Goal: Task Accomplishment & Management: Manage account settings

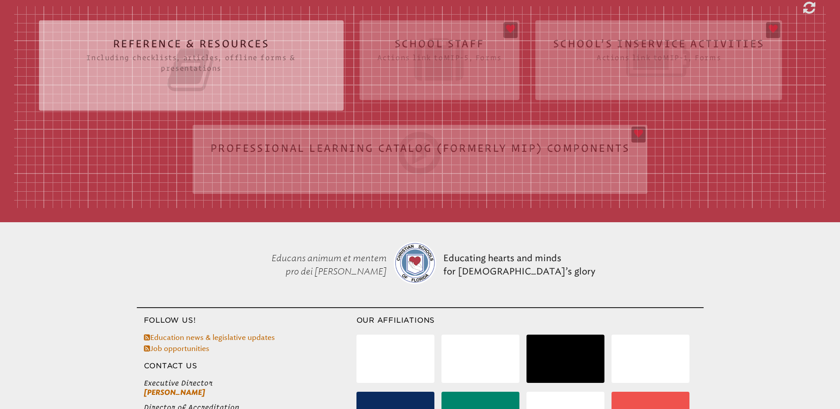
scroll to position [282, 0]
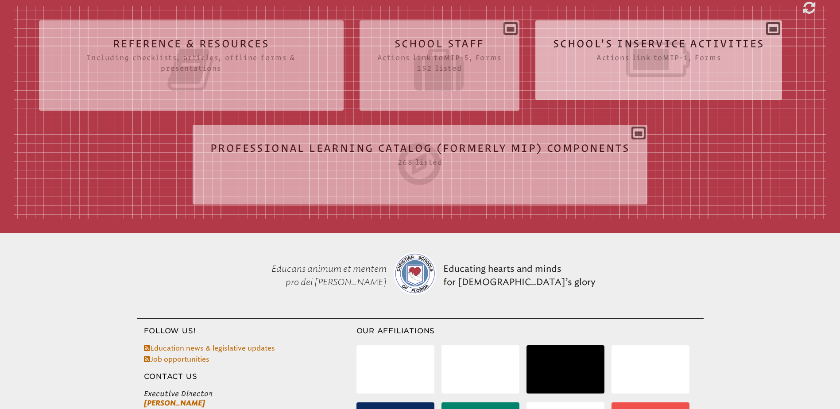
click at [669, 43] on icon at bounding box center [659, 60] width 212 height 50
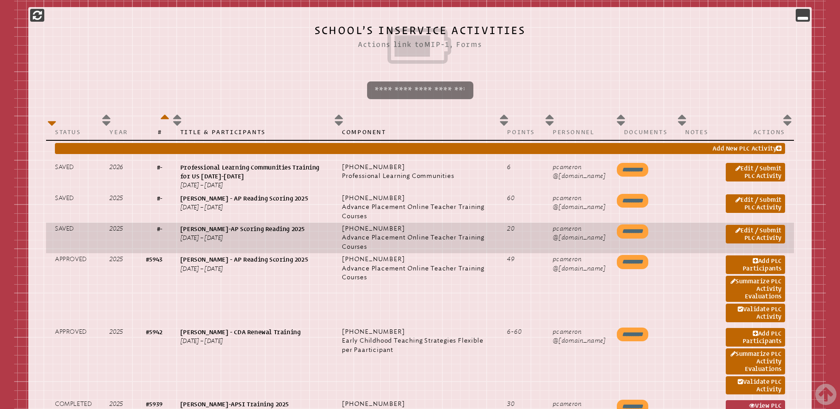
scroll to position [415, 0]
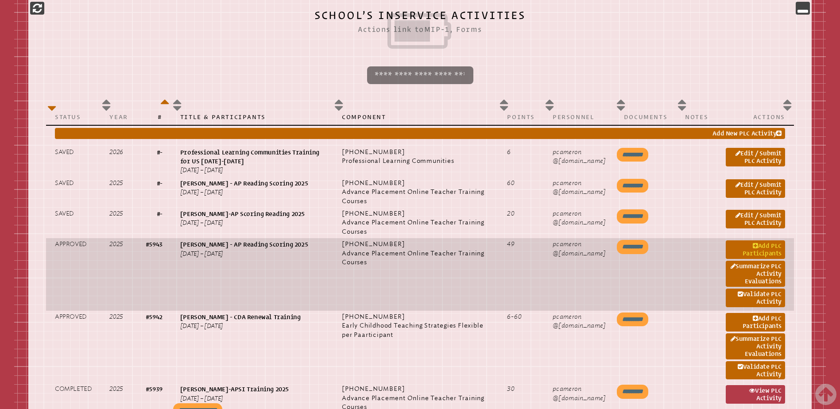
click at [748, 248] on link "Add PLC Participants" at bounding box center [755, 249] width 59 height 19
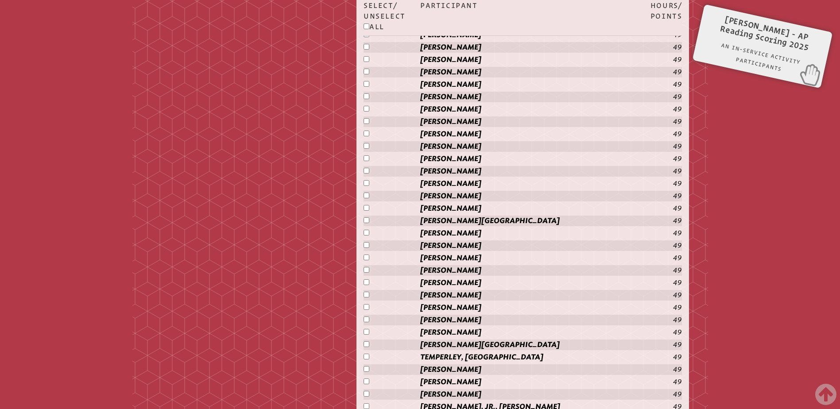
scroll to position [2228, 0]
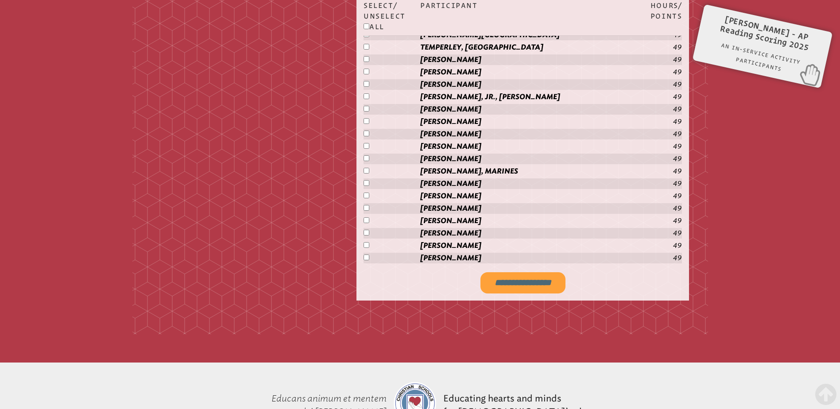
click at [527, 277] on input "**********" at bounding box center [522, 282] width 85 height 21
type input "**********"
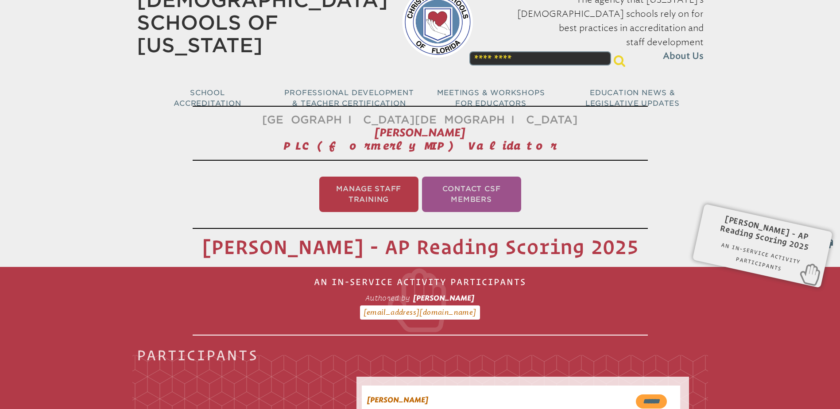
scroll to position [0, 0]
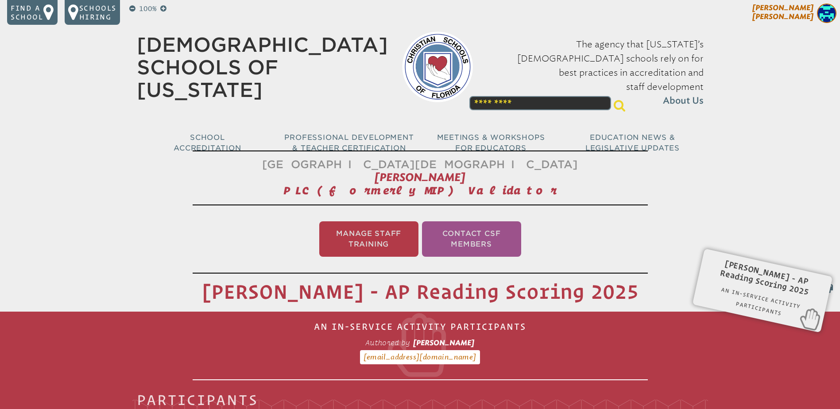
click at [801, 14] on span "[PERSON_NAME]" at bounding box center [782, 12] width 61 height 17
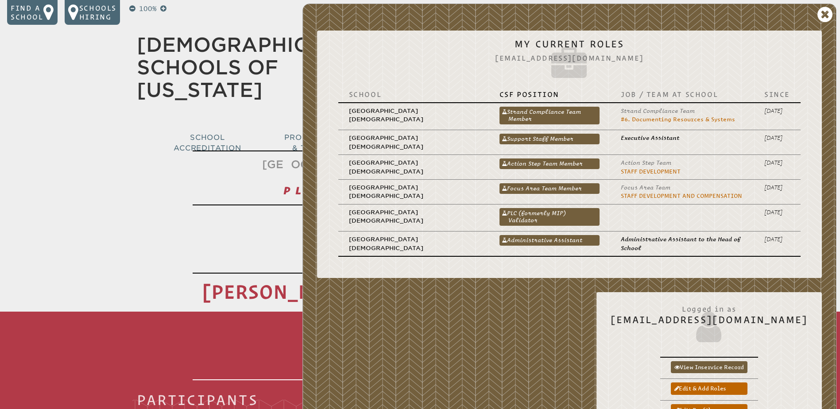
drag, startPoint x: 559, startPoint y: 214, endPoint x: 567, endPoint y: 211, distance: 8.4
click at [559, 214] on link "PLC (formerly MIP) Validator" at bounding box center [550, 217] width 100 height 18
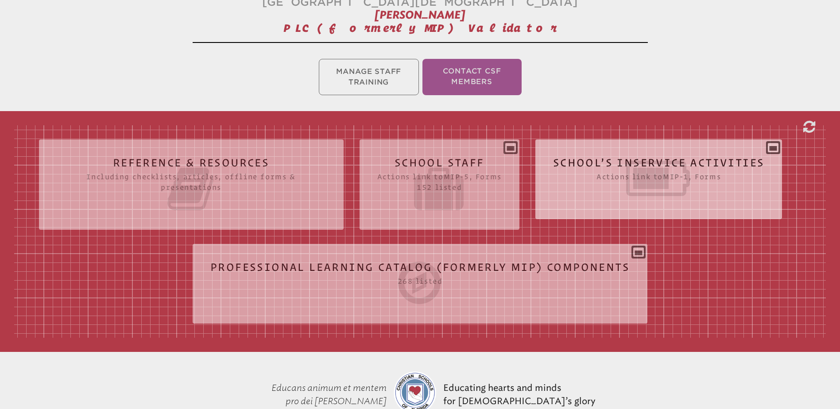
scroll to position [177, 0]
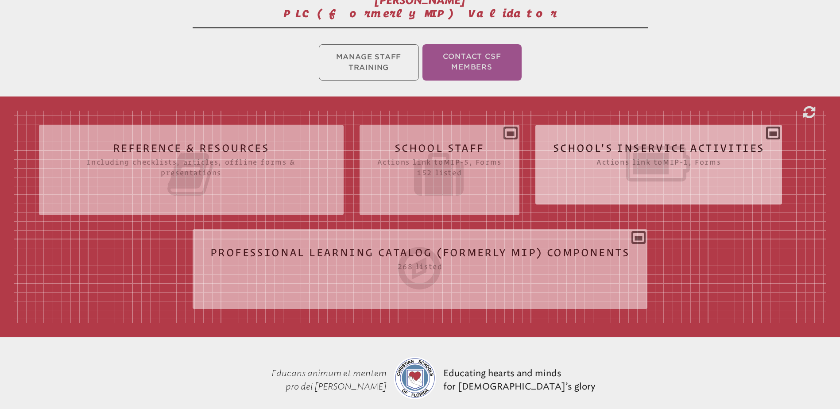
click at [608, 147] on icon at bounding box center [659, 164] width 212 height 50
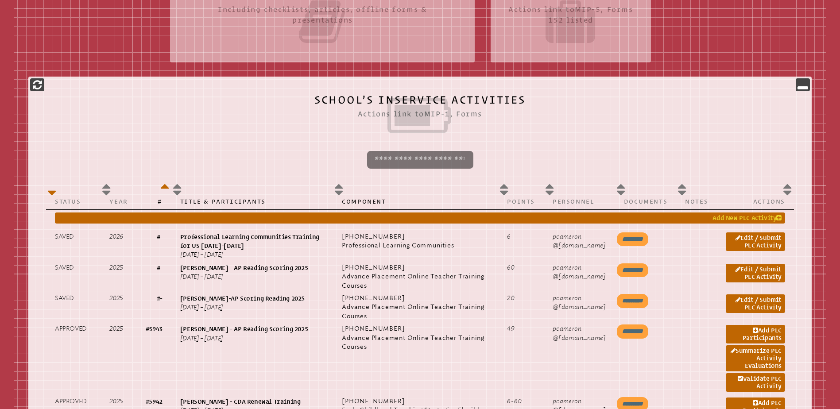
scroll to position [354, 0]
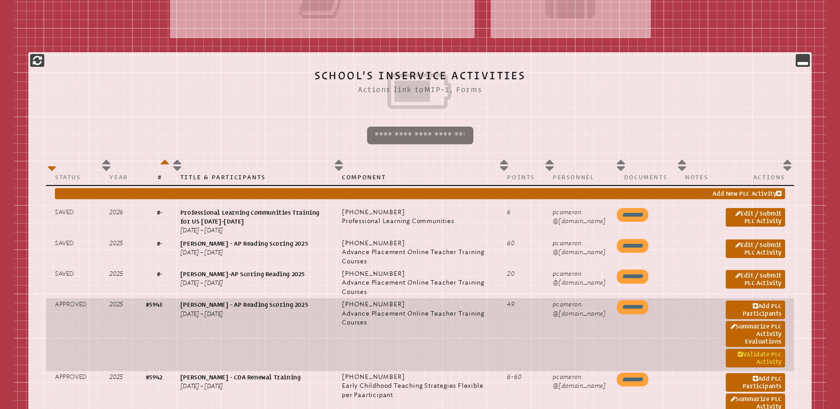
click at [751, 356] on link "Validate PLC Activity" at bounding box center [755, 358] width 59 height 19
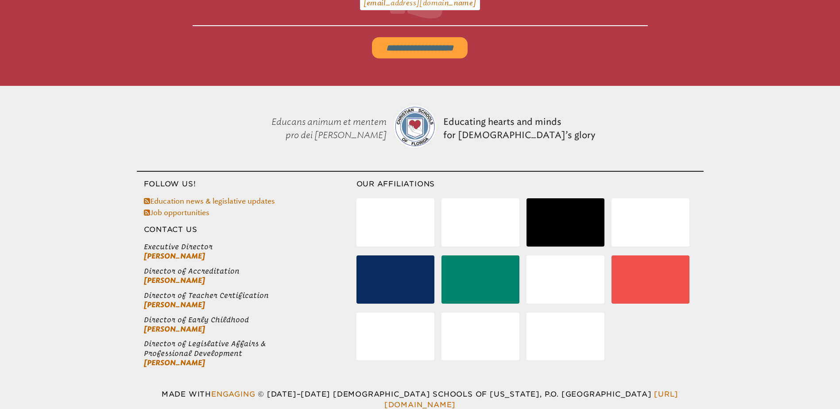
scroll to position [147, 0]
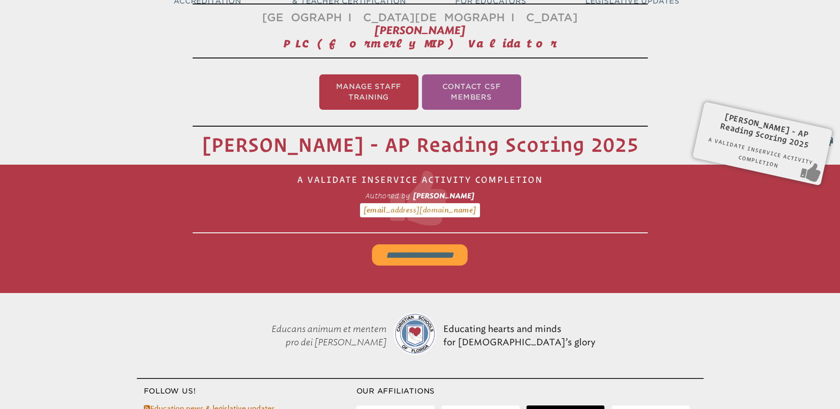
click at [438, 253] on input "**********" at bounding box center [420, 254] width 96 height 21
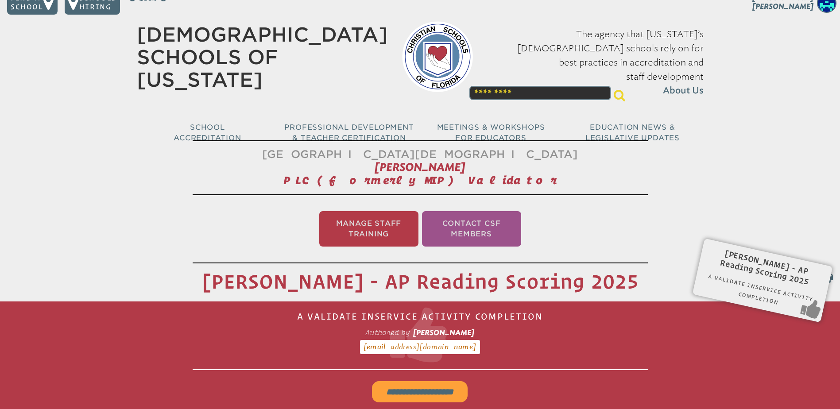
scroll to position [0, 0]
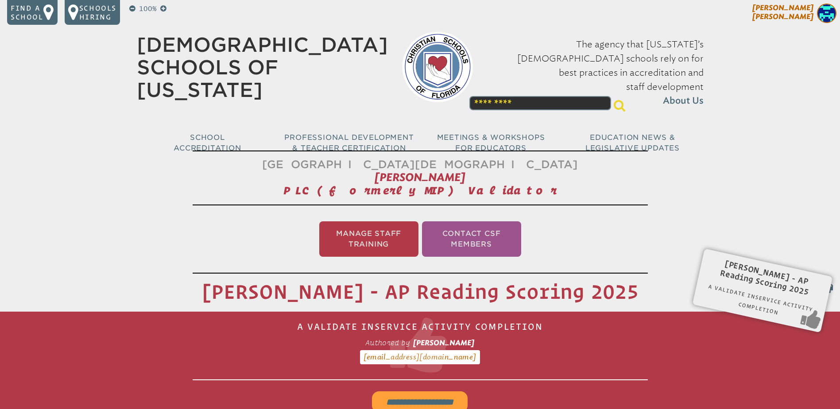
click at [787, 10] on p "[PERSON_NAME]" at bounding box center [767, 15] width 145 height 22
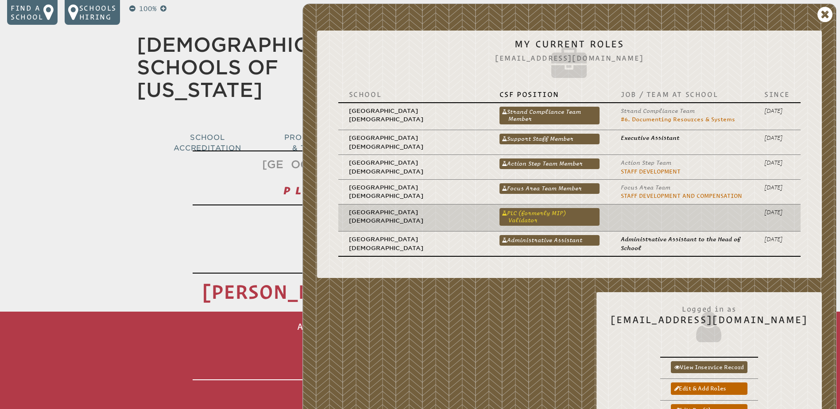
click at [553, 211] on link "PLC (formerly MIP) Validator" at bounding box center [550, 217] width 100 height 18
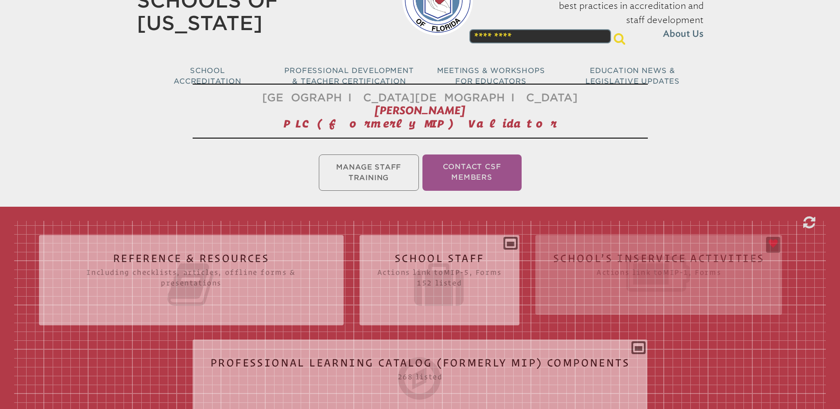
scroll to position [133, 0]
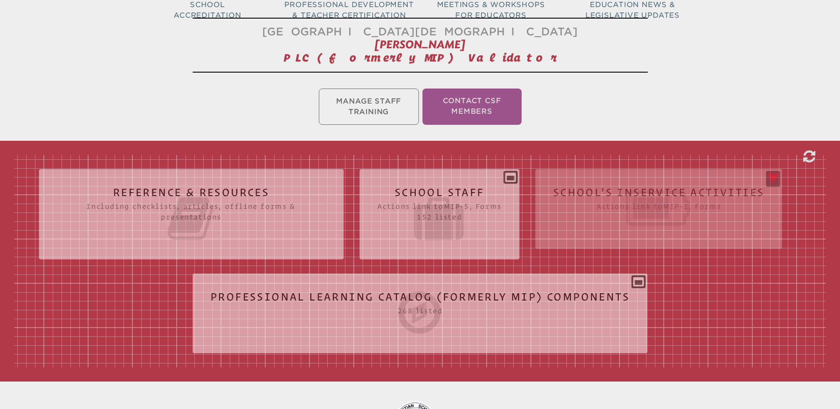
click at [609, 190] on div "Reference & Resources Including checklists, articles, offline forms & presentat…" at bounding box center [420, 261] width 812 height 213
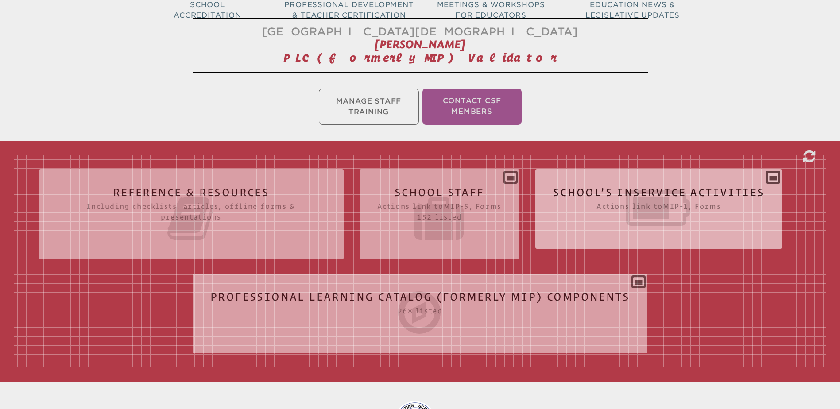
click at [604, 190] on icon at bounding box center [659, 208] width 212 height 50
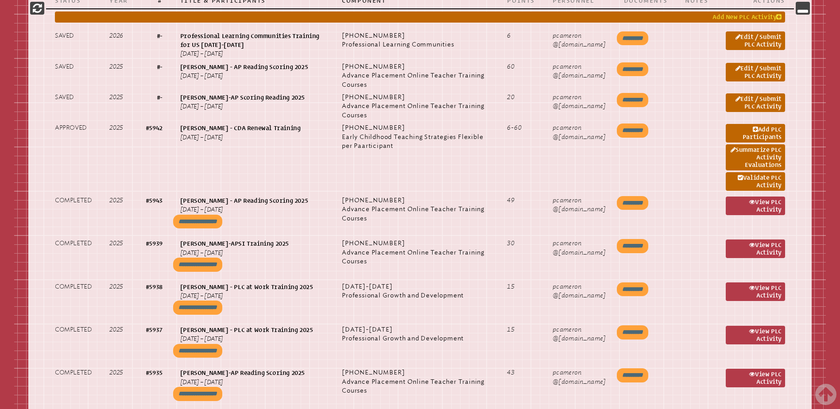
scroll to position [531, 0]
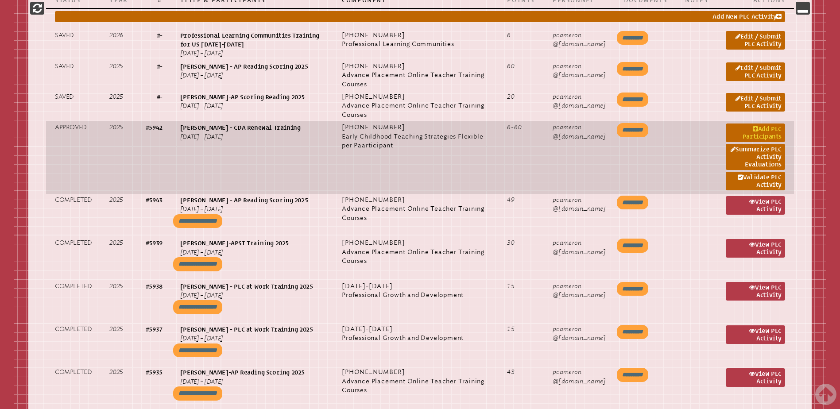
click at [750, 130] on link "Add PLC Participants" at bounding box center [755, 133] width 59 height 19
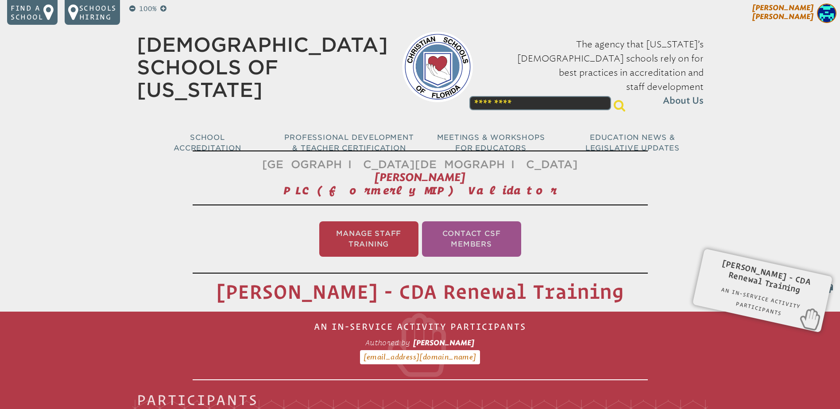
click at [798, 9] on span "[PERSON_NAME]" at bounding box center [782, 12] width 61 height 17
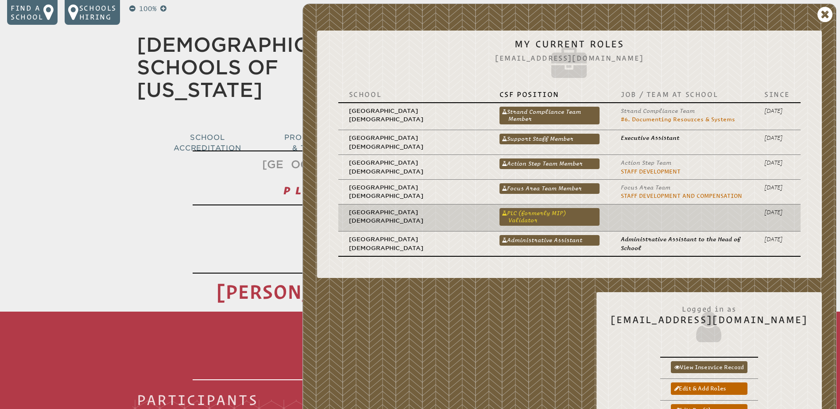
click at [550, 213] on link "PLC (formerly MIP) Validator" at bounding box center [550, 217] width 100 height 18
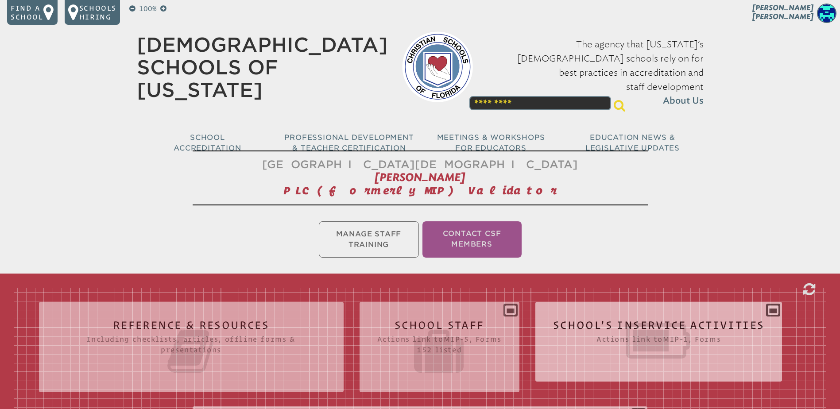
scroll to position [133, 0]
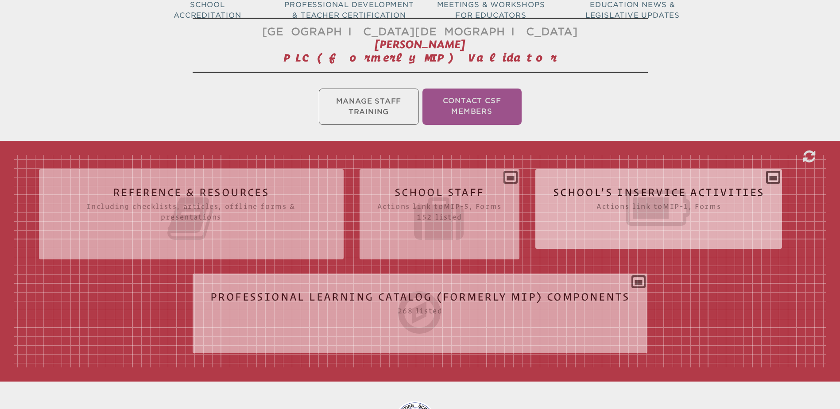
click at [609, 189] on icon at bounding box center [659, 208] width 212 height 50
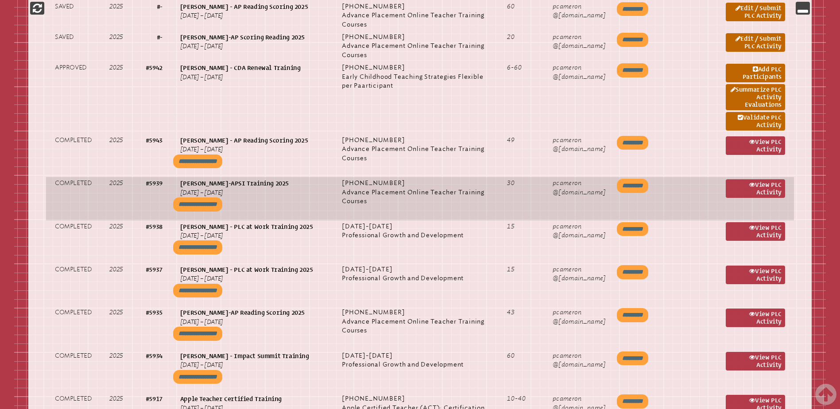
scroll to position [576, 0]
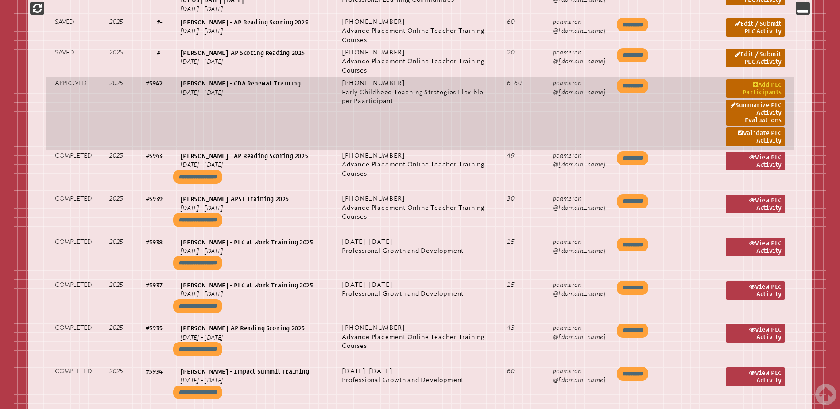
click at [759, 89] on link "Add PLC Participants" at bounding box center [755, 88] width 59 height 19
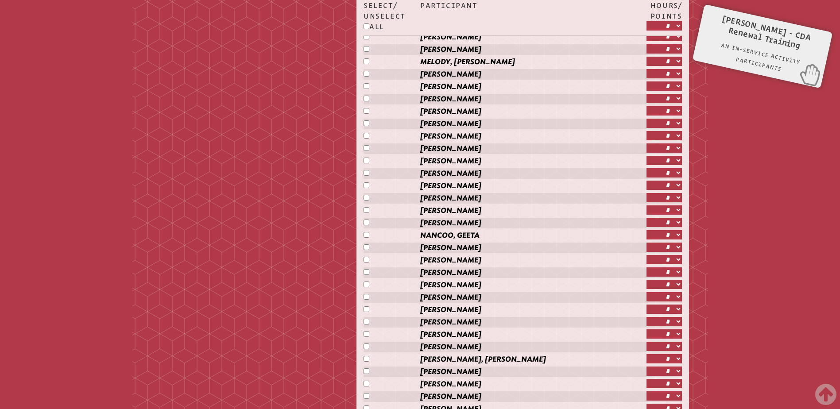
scroll to position [1520, 0]
click at [679, 280] on select "* * * * ** ** ** ** ** ** ** ** ** ** ** ** ** **" at bounding box center [664, 283] width 35 height 9
select select "**"
click at [647, 279] on select "* * * * ** ** ** ** ** ** ** ** ** ** ** ** ** **" at bounding box center [664, 283] width 35 height 9
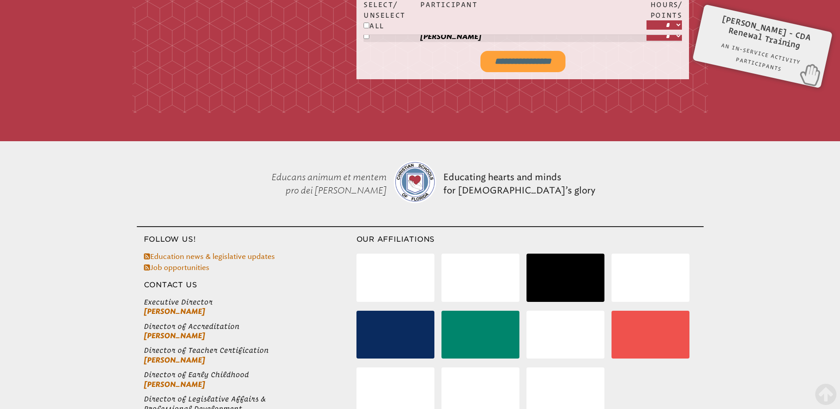
scroll to position [2330, 0]
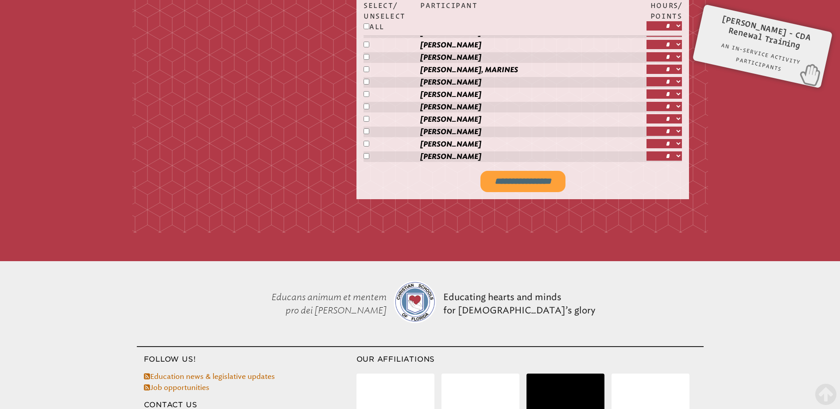
click at [522, 178] on input "**********" at bounding box center [522, 181] width 85 height 21
type input "**********"
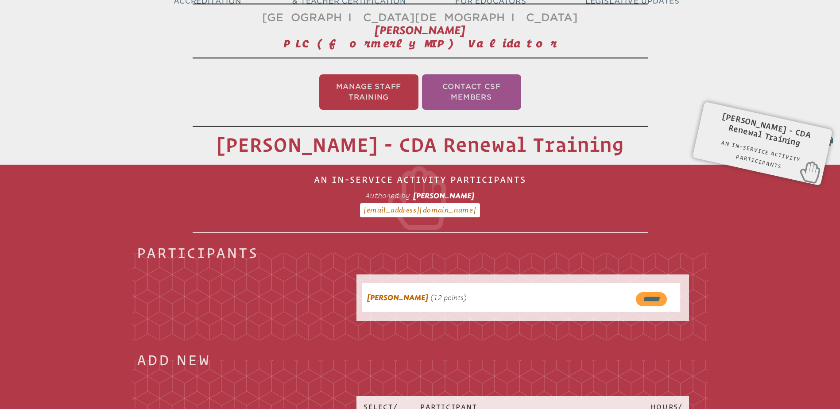
scroll to position [0, 0]
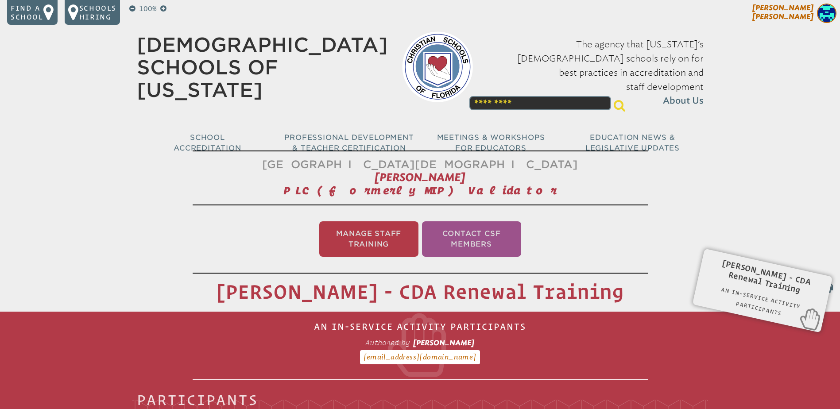
click at [797, 9] on span "[PERSON_NAME]" at bounding box center [782, 12] width 61 height 17
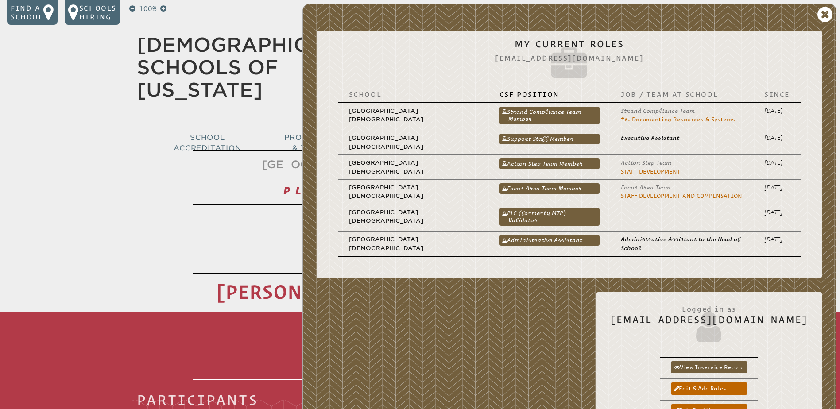
click at [520, 216] on link "PLC (formerly MIP) Validator" at bounding box center [550, 217] width 100 height 18
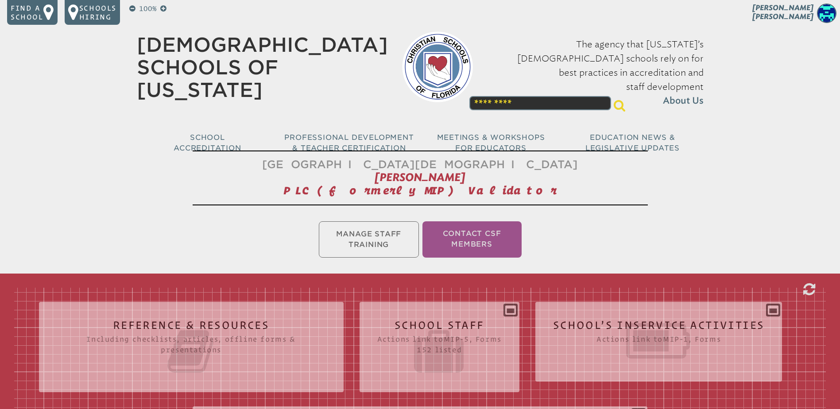
scroll to position [177, 0]
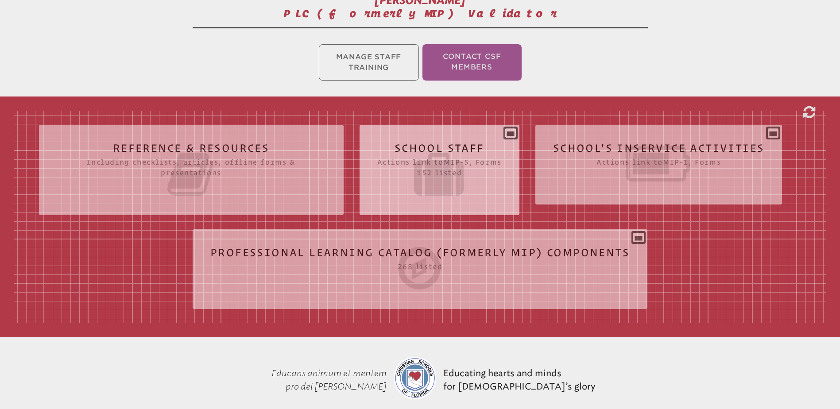
drag, startPoint x: 588, startPoint y: 146, endPoint x: 583, endPoint y: 145, distance: 4.9
click at [587, 145] on icon at bounding box center [659, 164] width 212 height 50
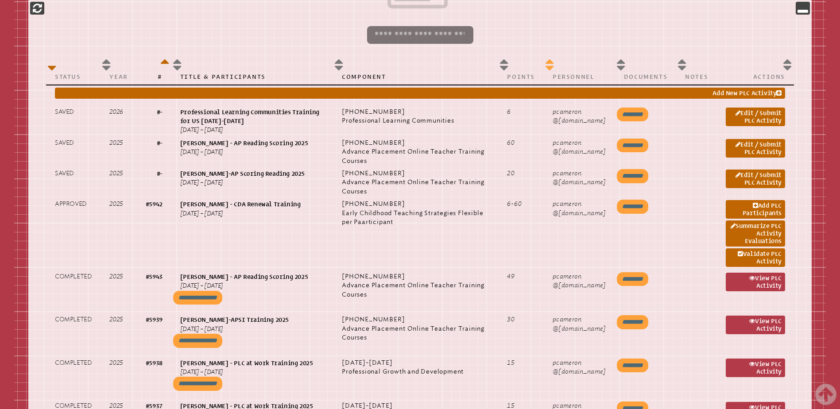
scroll to position [576, 0]
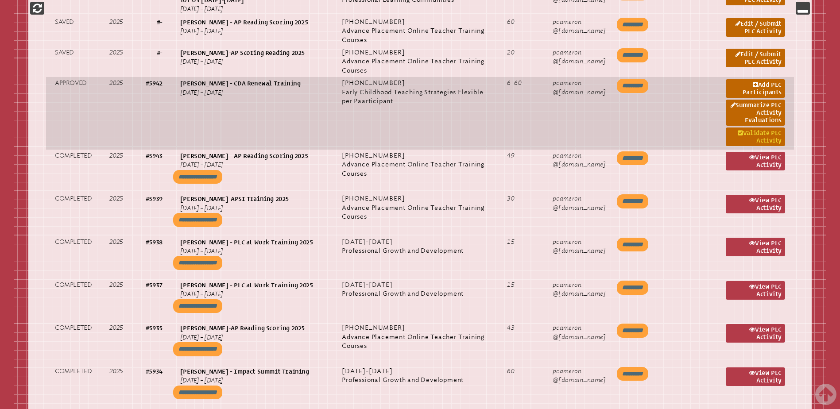
click at [757, 132] on link "Validate PLC Activity" at bounding box center [755, 137] width 59 height 19
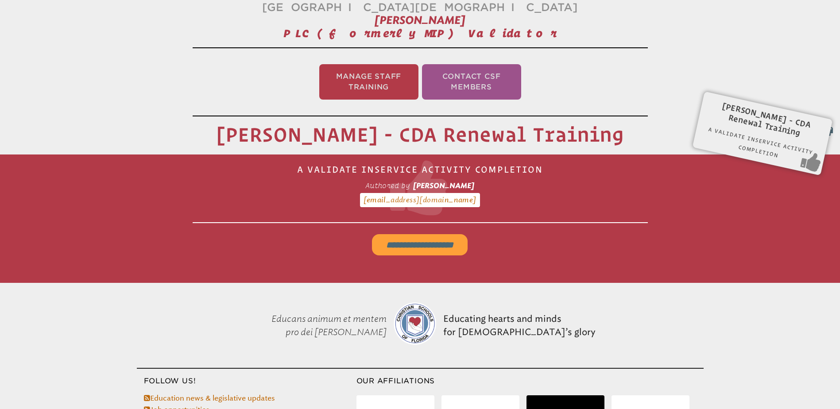
scroll to position [147, 0]
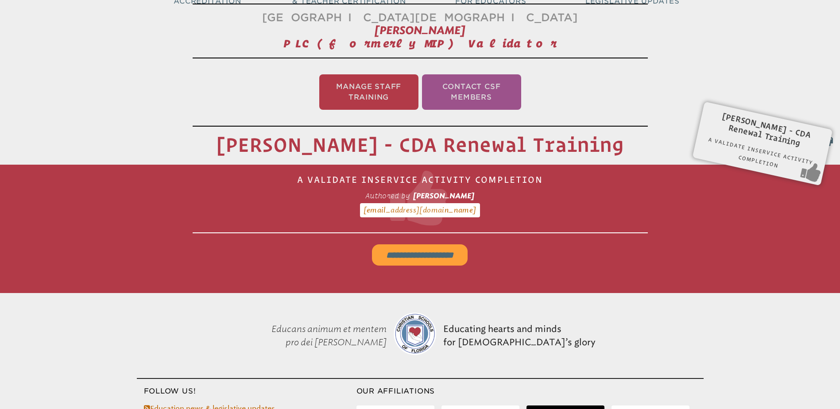
click at [443, 248] on input "**********" at bounding box center [420, 254] width 96 height 21
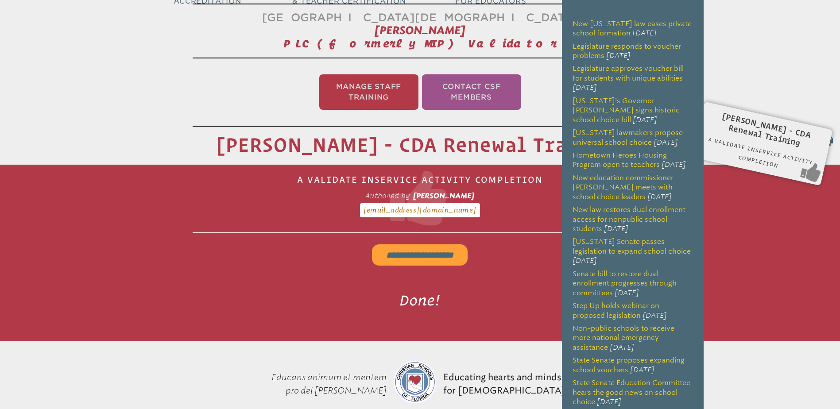
scroll to position [0, 0]
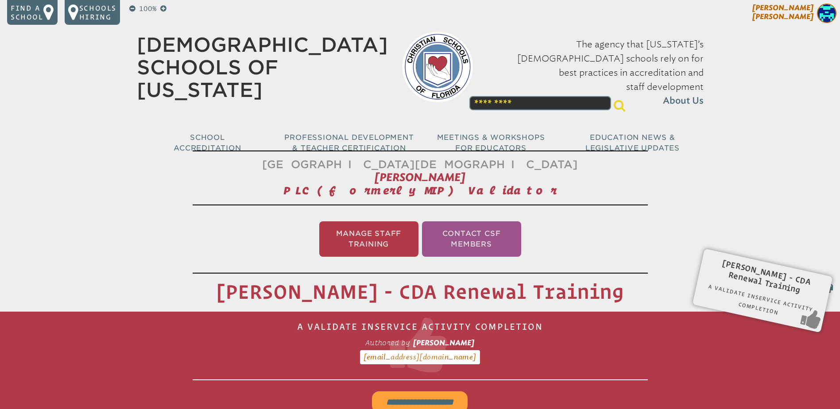
click at [798, 11] on span "[PERSON_NAME]" at bounding box center [782, 12] width 61 height 17
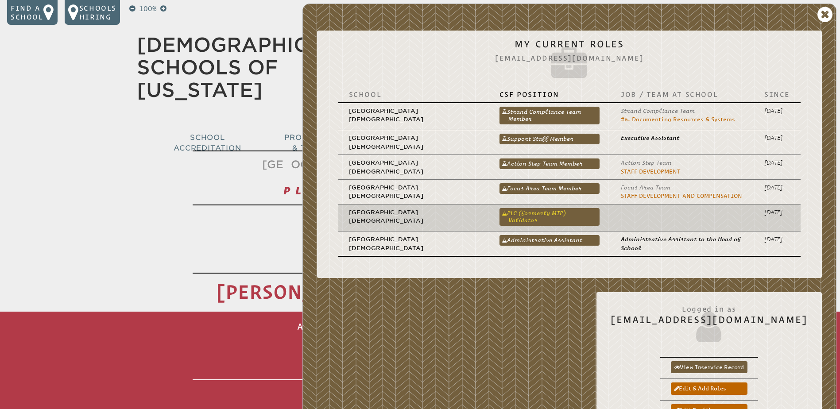
click at [522, 209] on link "PLC (formerly MIP) Validator" at bounding box center [550, 217] width 100 height 18
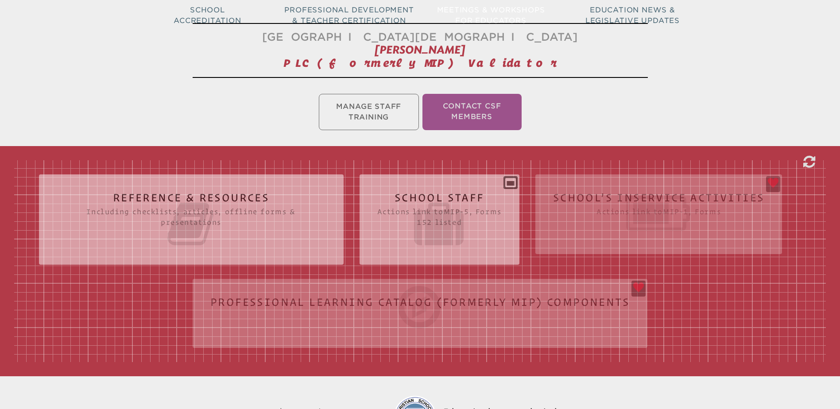
scroll to position [133, 0]
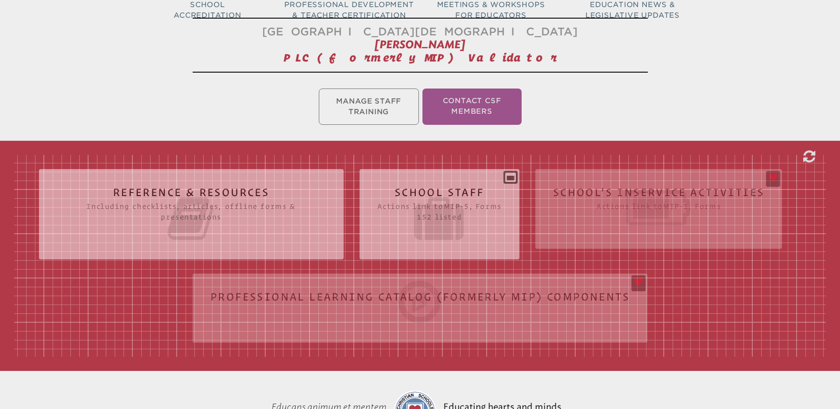
click at [588, 187] on div "Reference & Resources Including checklists, articles, offline forms & presentat…" at bounding box center [420, 256] width 812 height 202
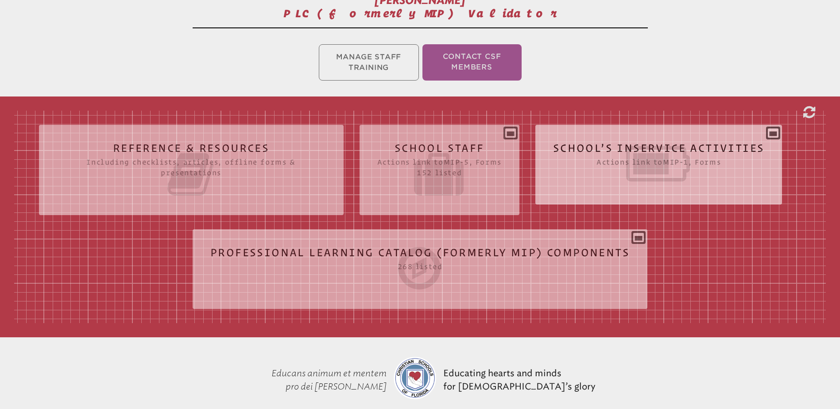
scroll to position [266, 0]
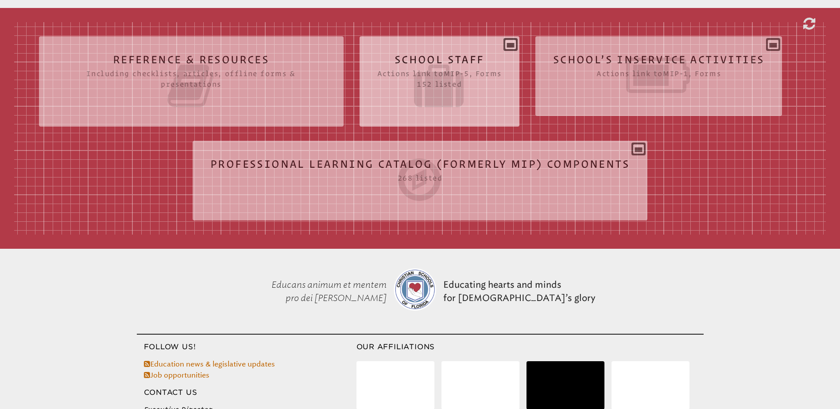
click at [605, 62] on icon at bounding box center [659, 75] width 212 height 50
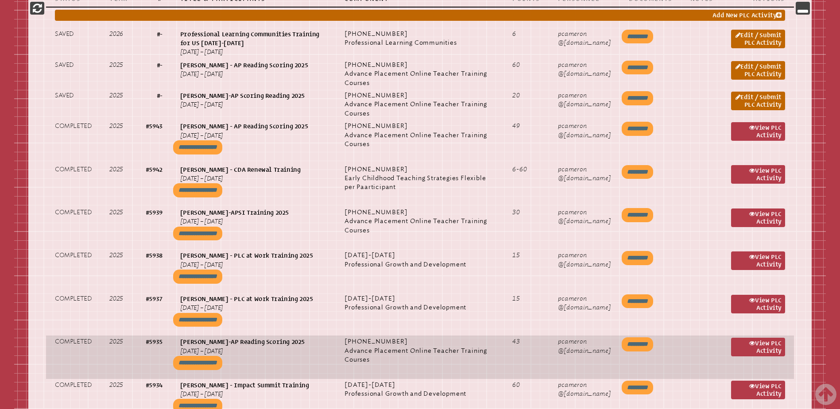
scroll to position [576, 0]
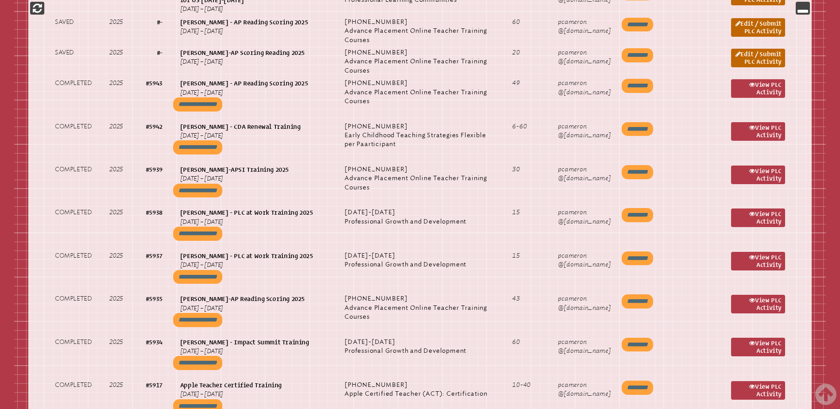
drag, startPoint x: 822, startPoint y: 392, endPoint x: 839, endPoint y: 16, distance: 376.4
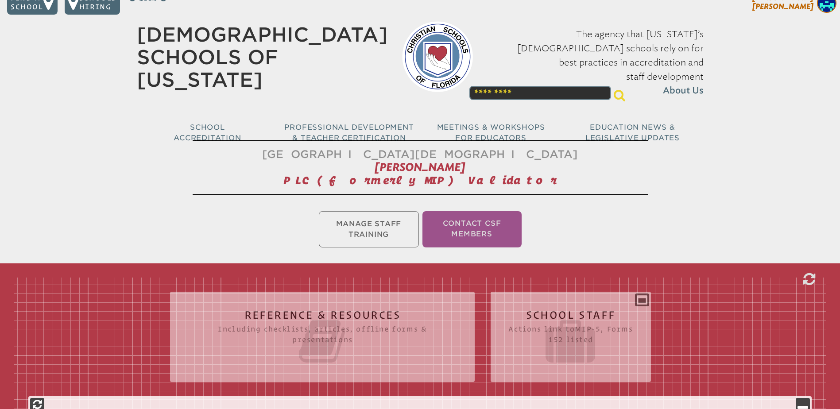
scroll to position [0, 0]
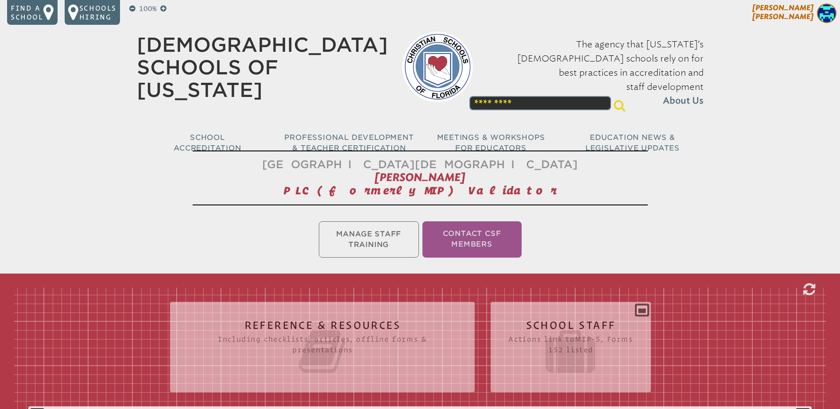
click at [806, 9] on span "[PERSON_NAME]" at bounding box center [782, 12] width 61 height 17
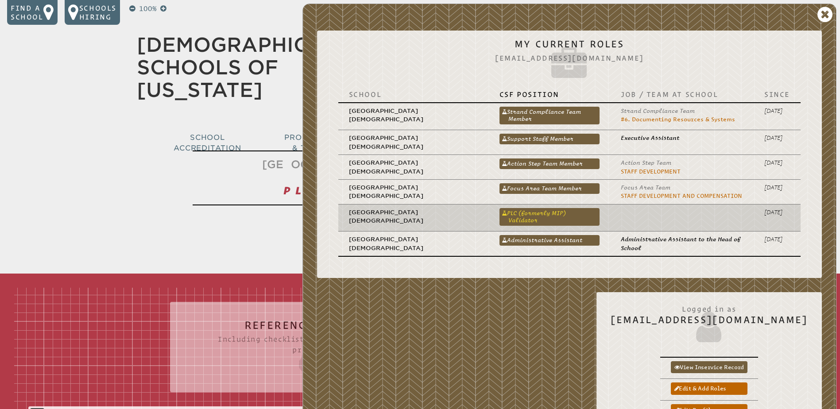
click at [540, 212] on link "PLC (formerly MIP) Validator" at bounding box center [550, 217] width 100 height 18
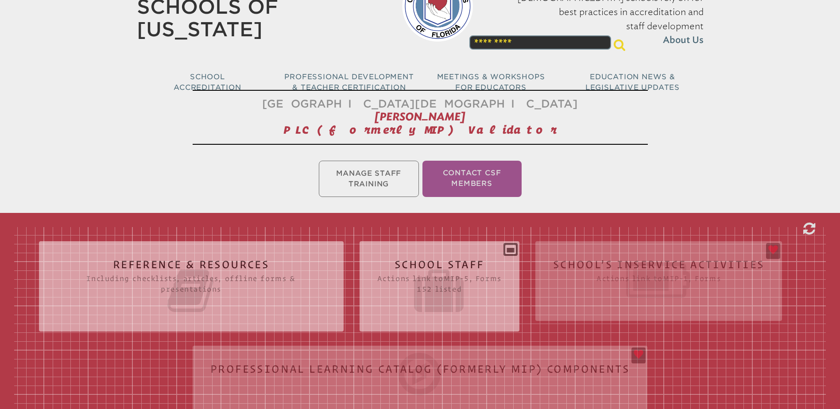
scroll to position [133, 0]
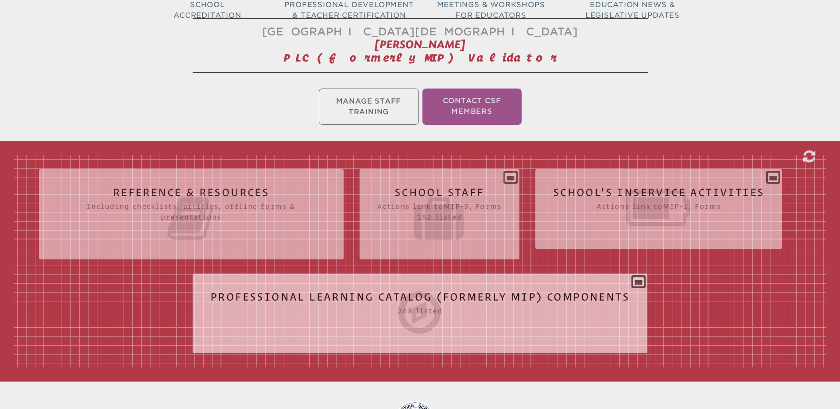
click at [481, 292] on icon at bounding box center [419, 313] width 419 height 50
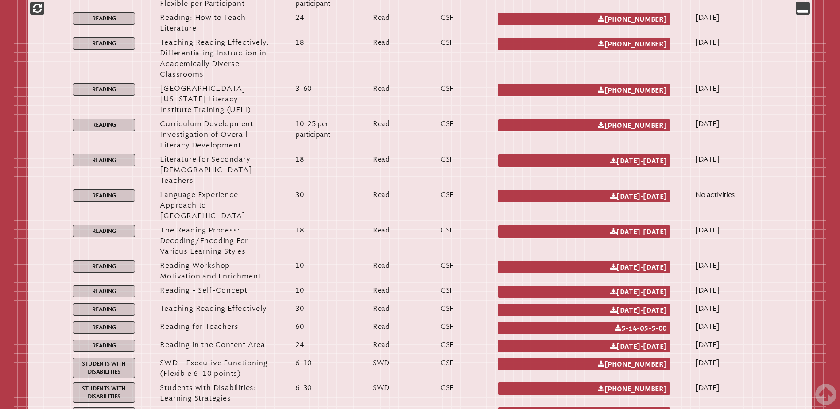
scroll to position [6776, 0]
